Goal: Information Seeking & Learning: Compare options

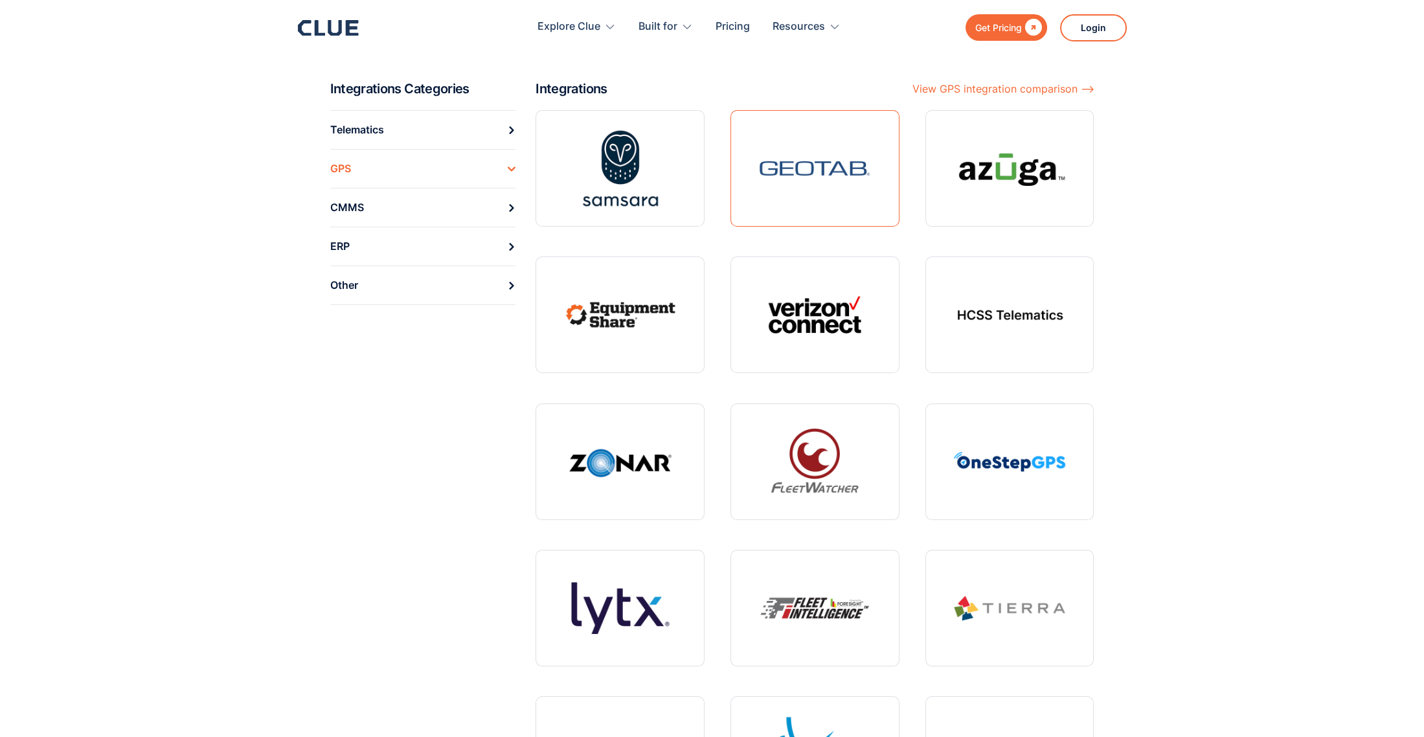
scroll to position [192, 0]
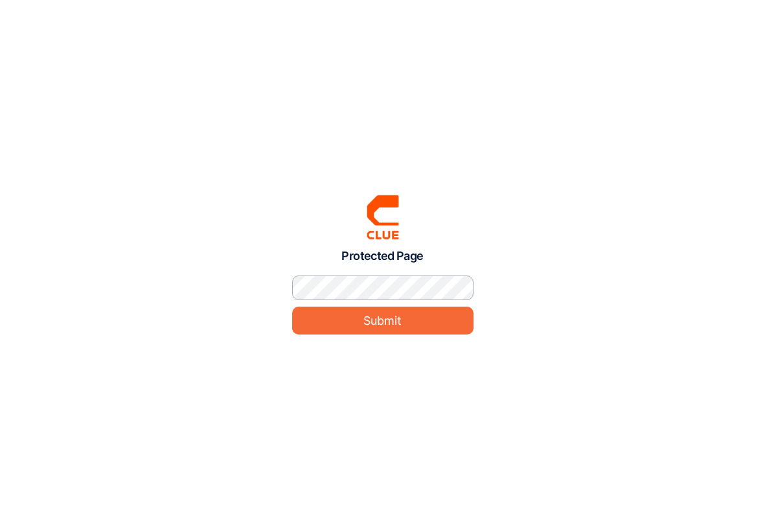
click at [292, 306] on input "Submit" at bounding box center [382, 320] width 181 height 28
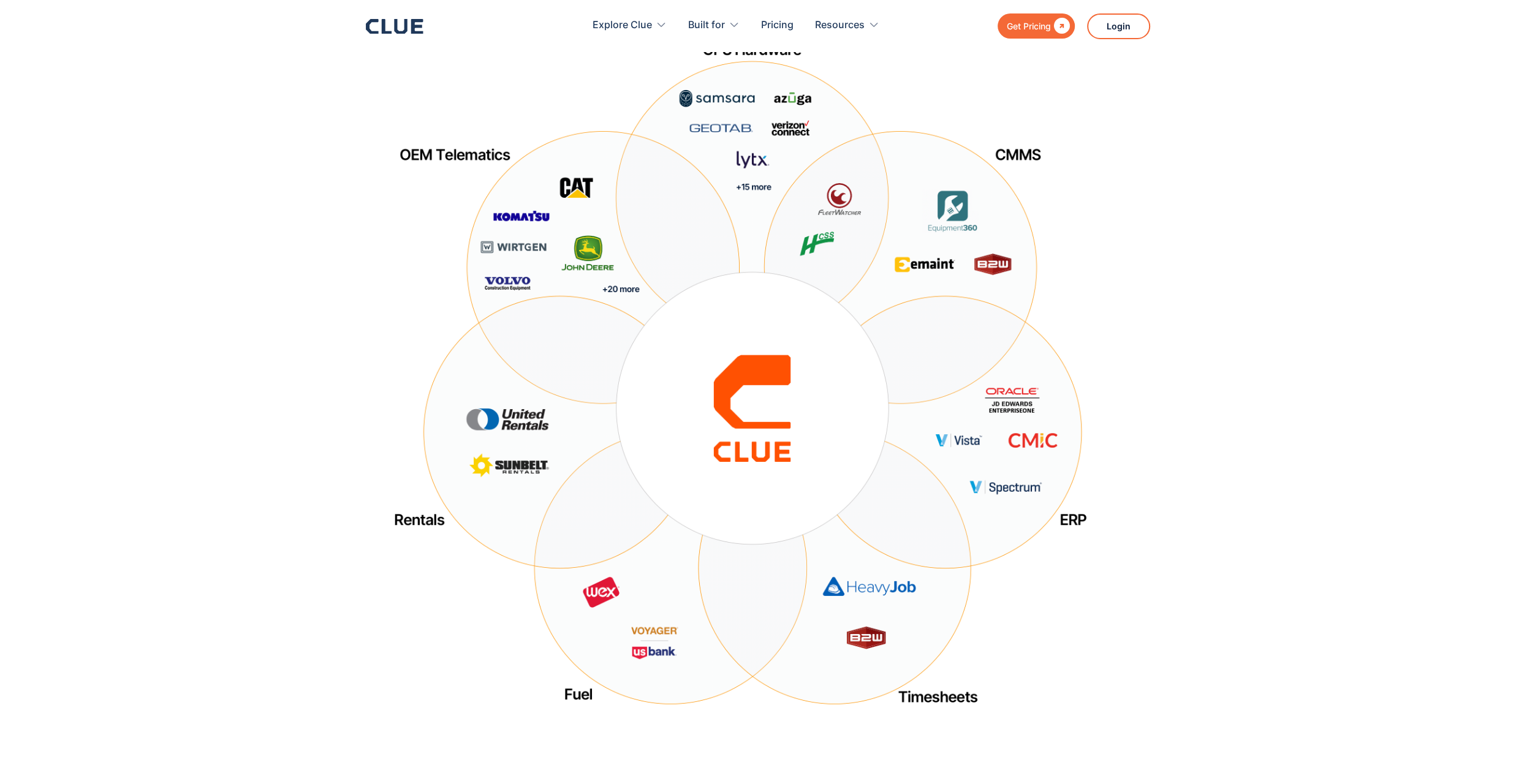
scroll to position [70, 0]
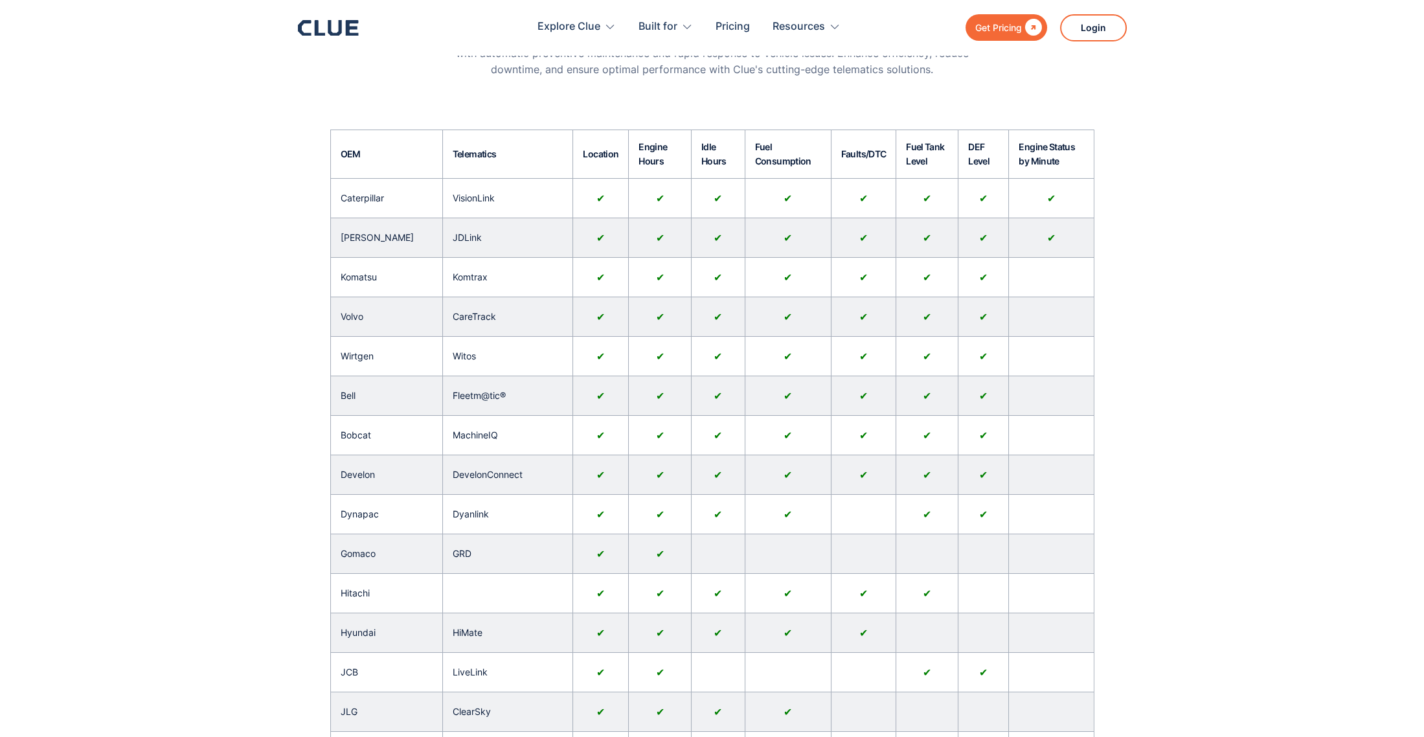
scroll to position [145, 0]
